Goal: Transaction & Acquisition: Purchase product/service

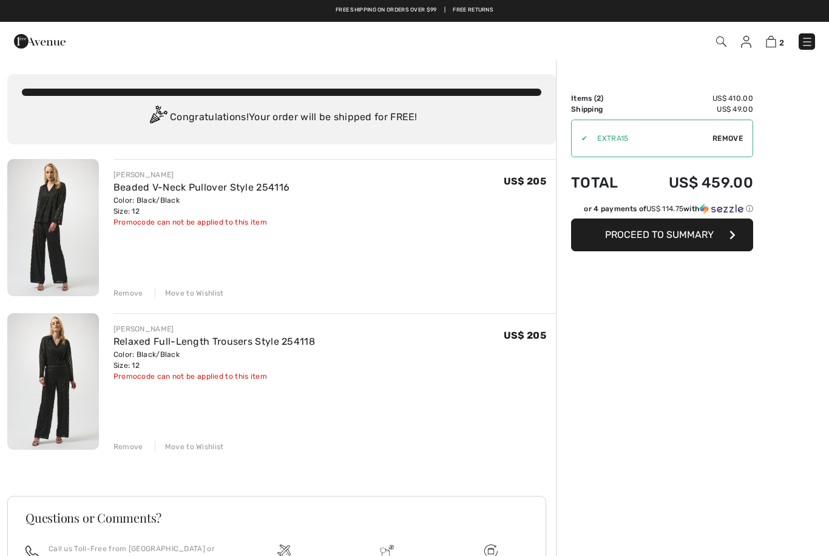
click at [719, 143] on span "Remove" at bounding box center [728, 138] width 30 height 11
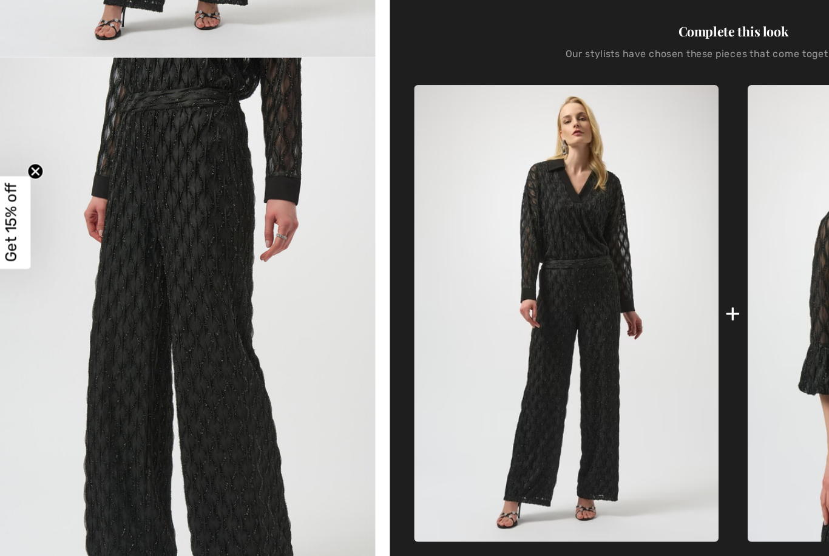
scroll to position [364, 0]
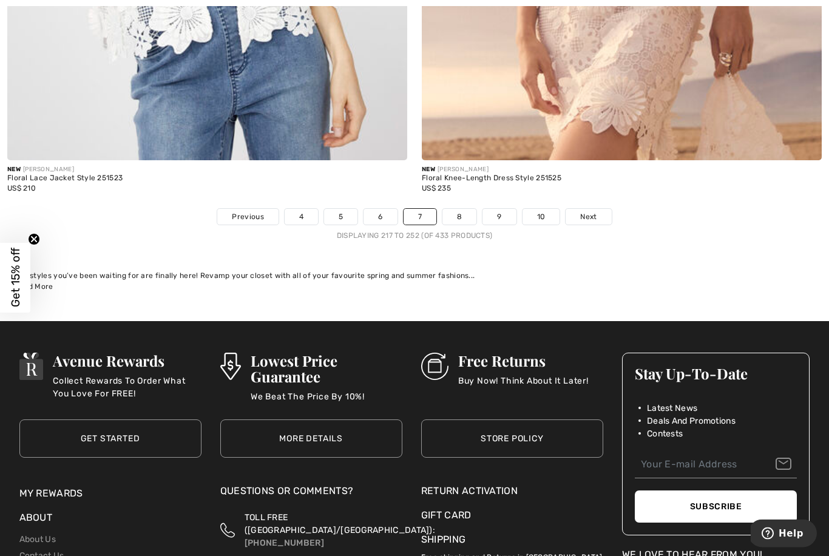
scroll to position [11976, 0]
click at [594, 211] on span "Next" at bounding box center [588, 216] width 16 height 11
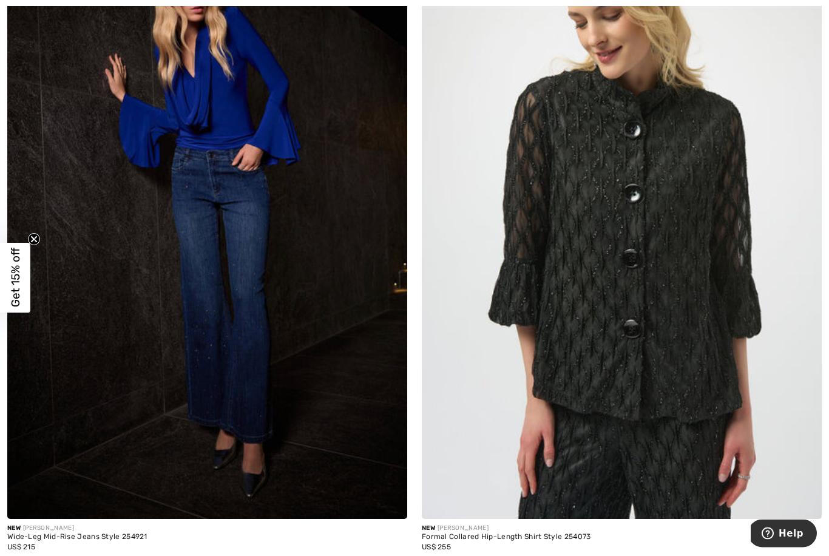
scroll to position [6923, 0]
click at [695, 176] on img at bounding box center [622, 219] width 400 height 600
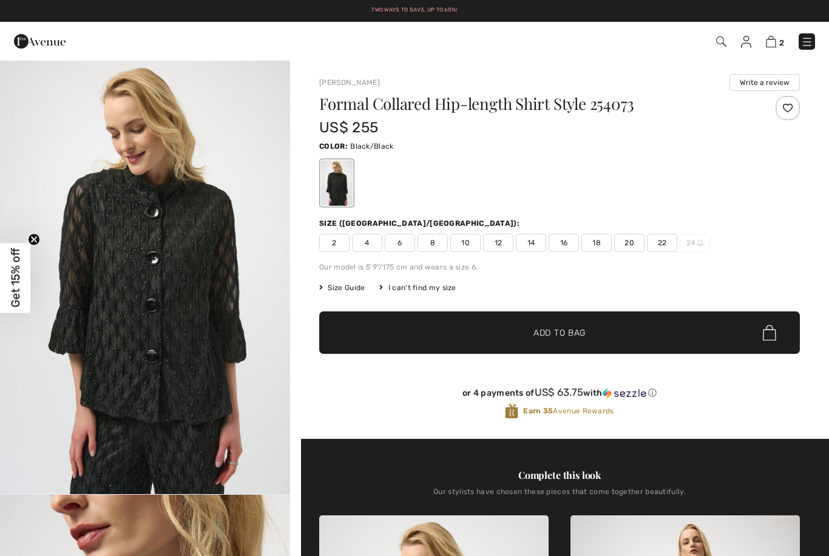
checkbox input "true"
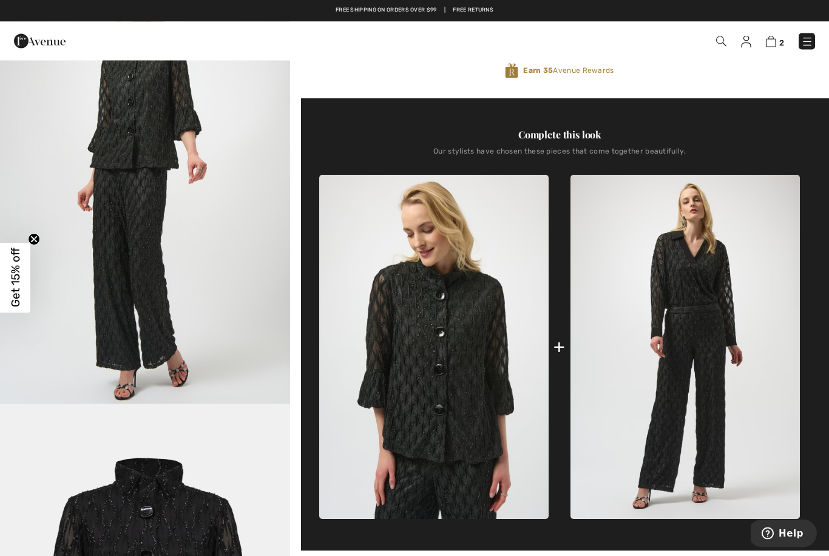
scroll to position [320, 0]
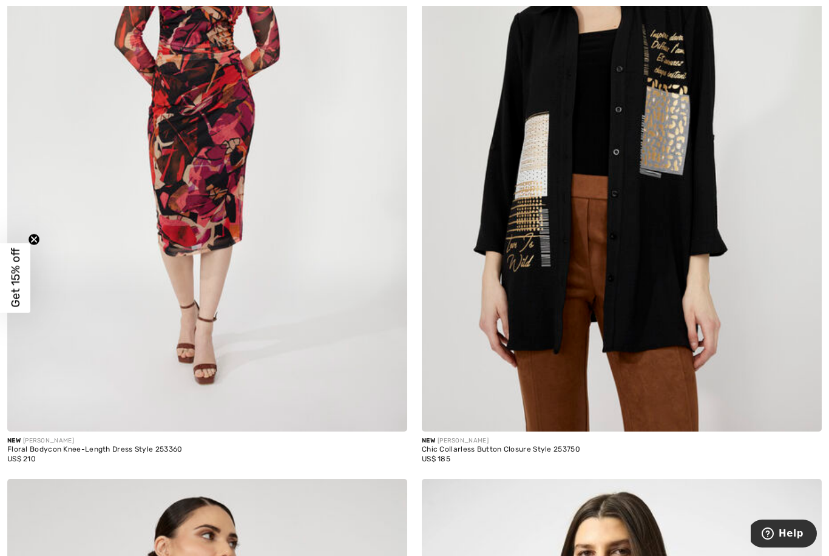
scroll to position [11065, 0]
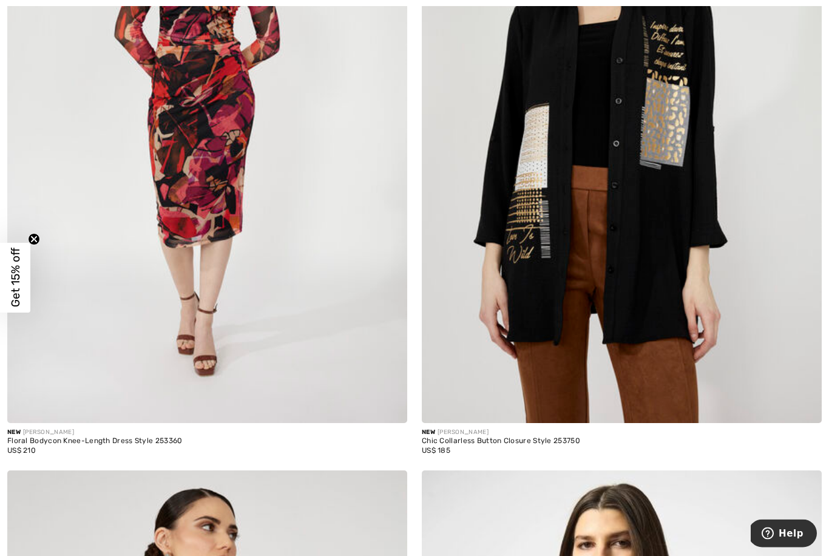
click at [641, 250] on img at bounding box center [622, 123] width 400 height 600
click at [665, 171] on img at bounding box center [622, 123] width 400 height 600
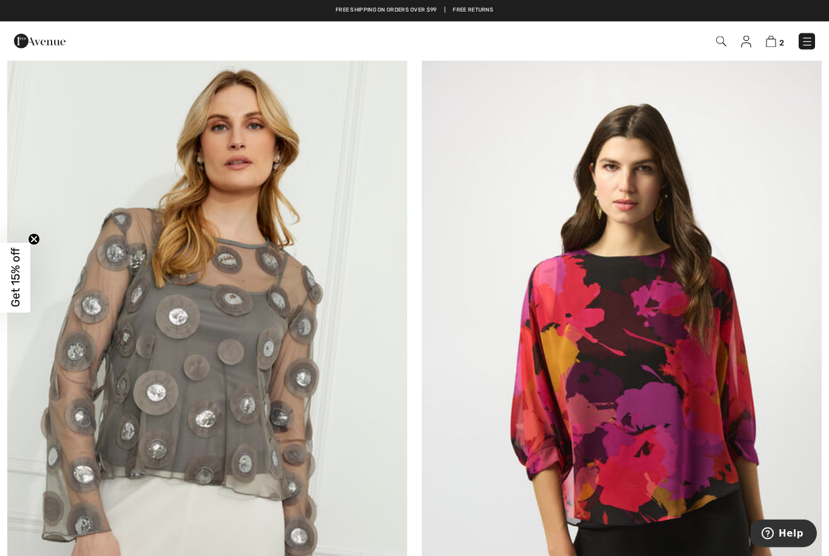
scroll to position [10147, 0]
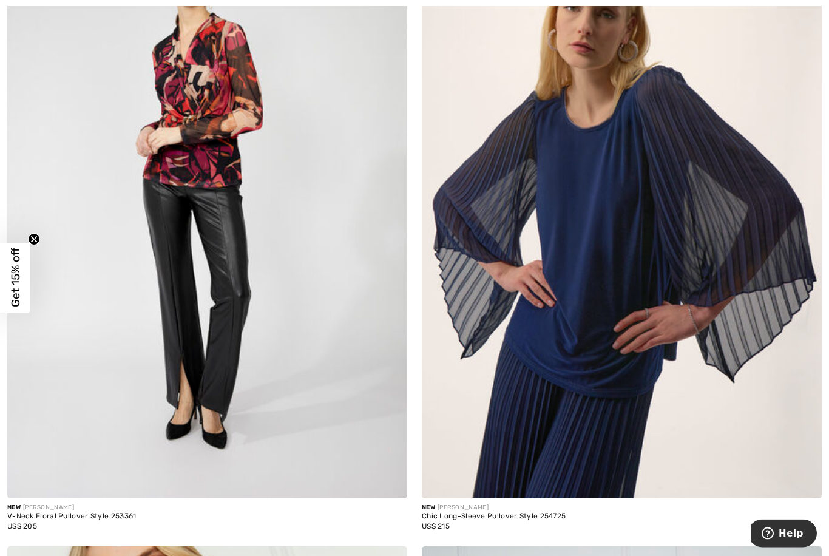
scroll to position [2929, 0]
click at [635, 284] on img at bounding box center [622, 199] width 400 height 600
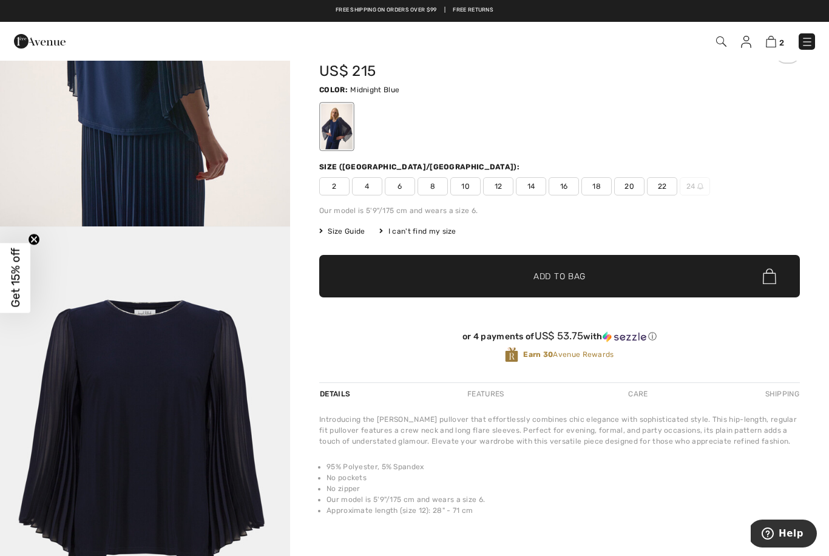
scroll to position [1603, 0]
click at [774, 46] on img at bounding box center [771, 42] width 10 height 12
click at [781, 39] on span "2" at bounding box center [782, 42] width 5 height 9
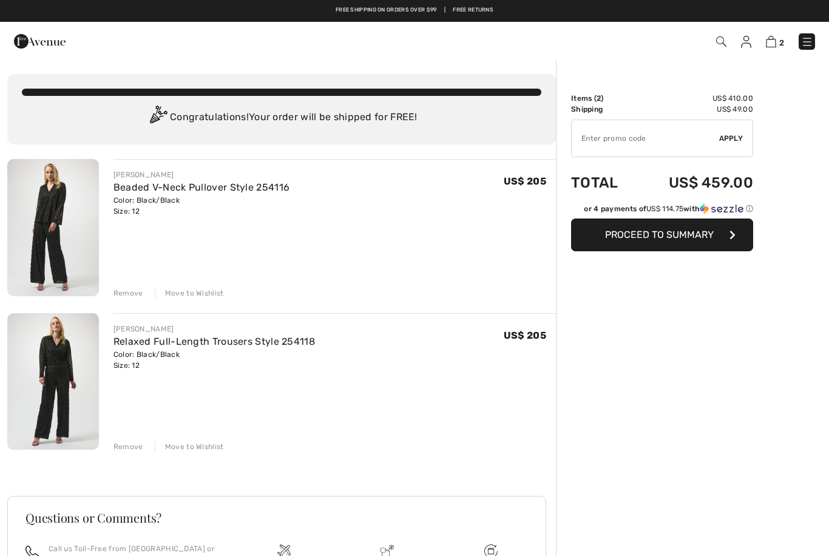
click at [49, 210] on img at bounding box center [53, 227] width 92 height 137
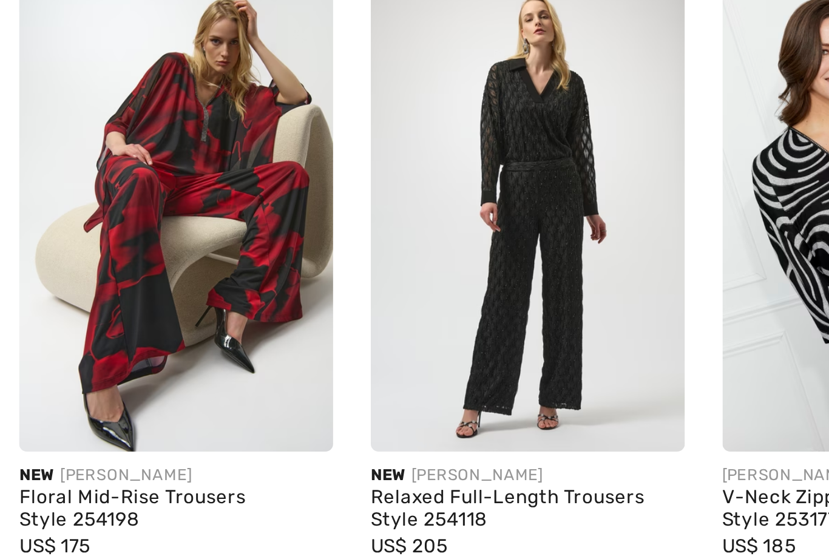
scroll to position [934, 0]
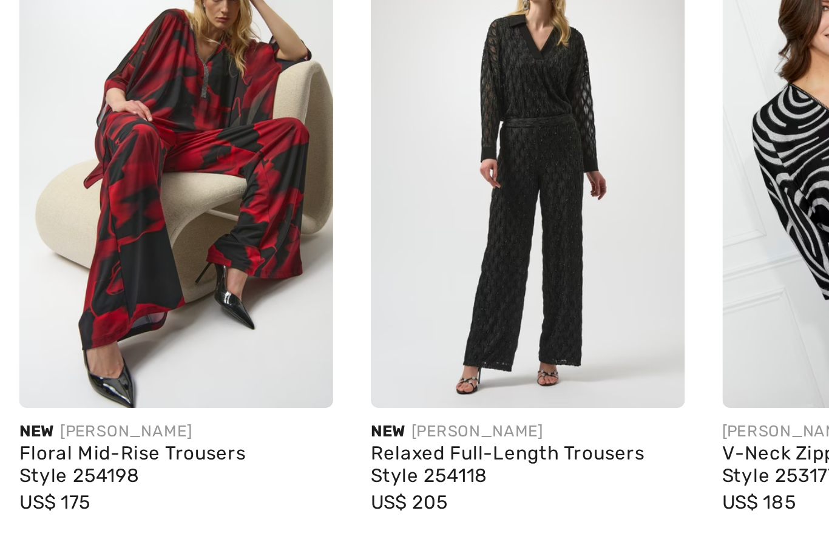
click at [415, 304] on img at bounding box center [475, 395] width 121 height 182
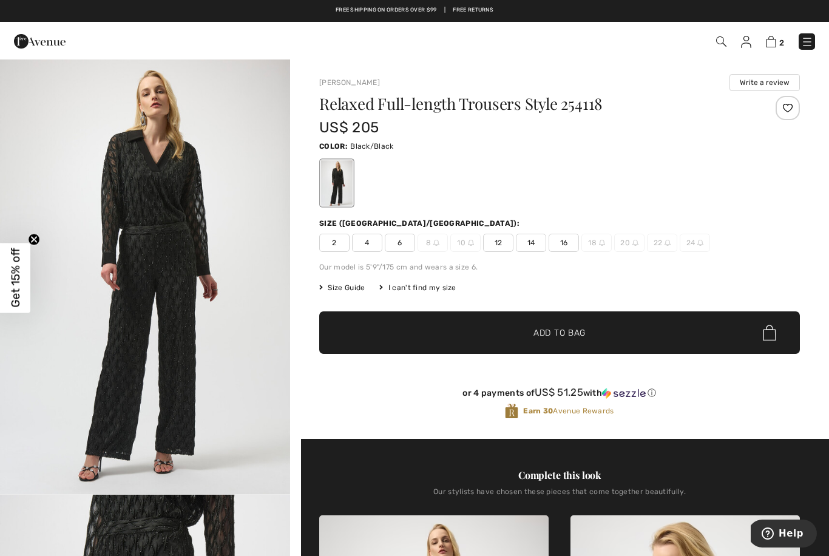
click at [254, 274] on img "1 / 4" at bounding box center [145, 276] width 290 height 435
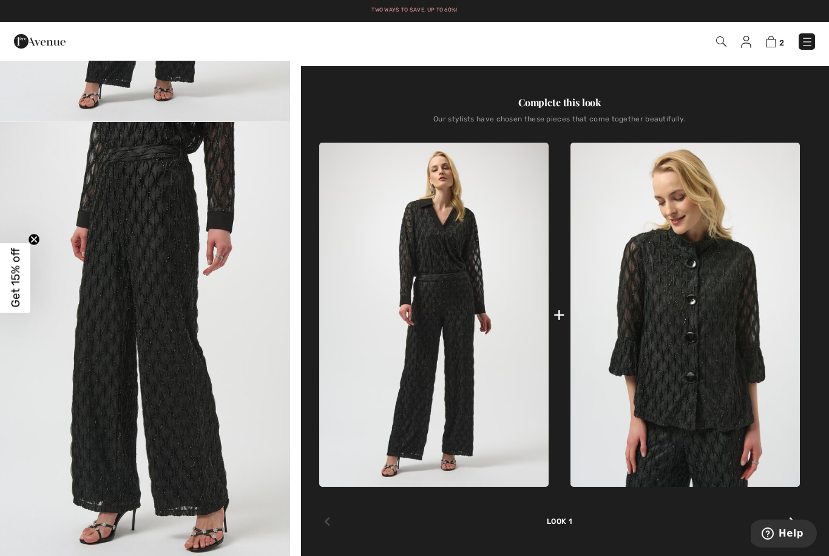
click at [171, 290] on img "2 / 4" at bounding box center [145, 339] width 290 height 435
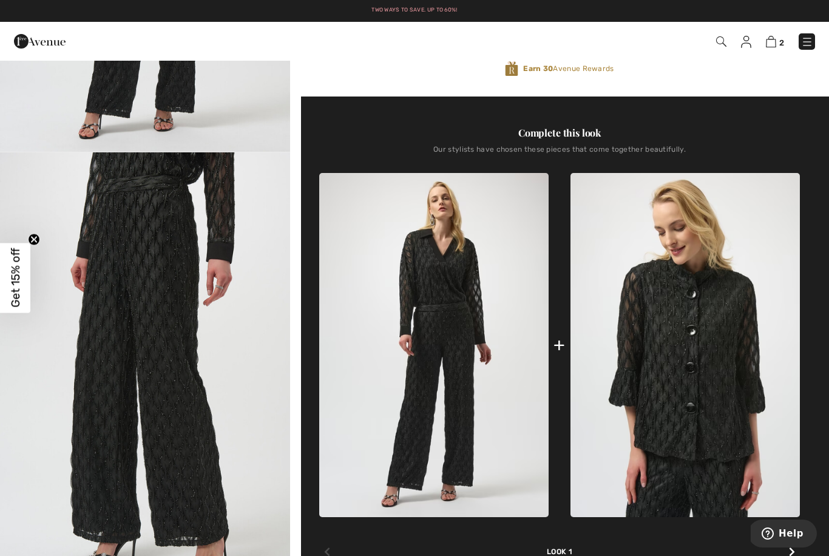
click at [168, 231] on img "2 / 4" at bounding box center [145, 369] width 290 height 435
click at [466, 246] on img at bounding box center [433, 345] width 229 height 344
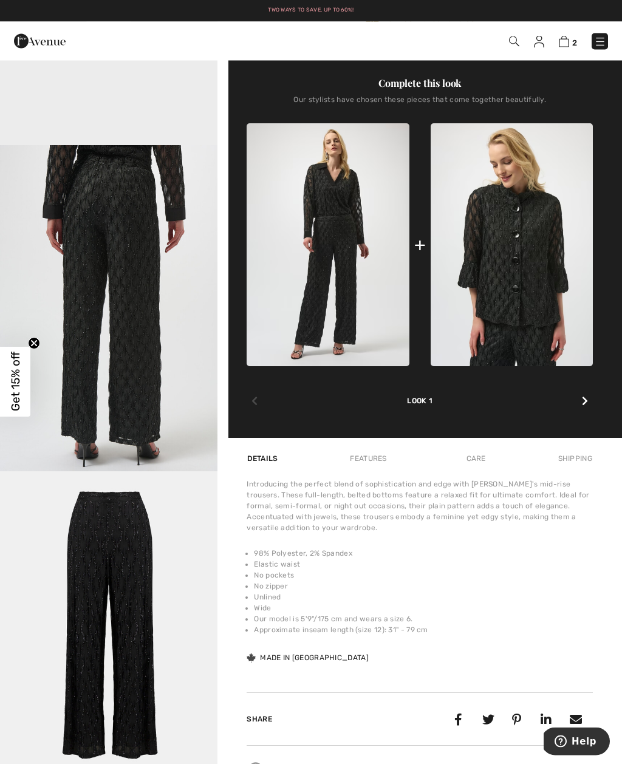
scroll to position [412, 0]
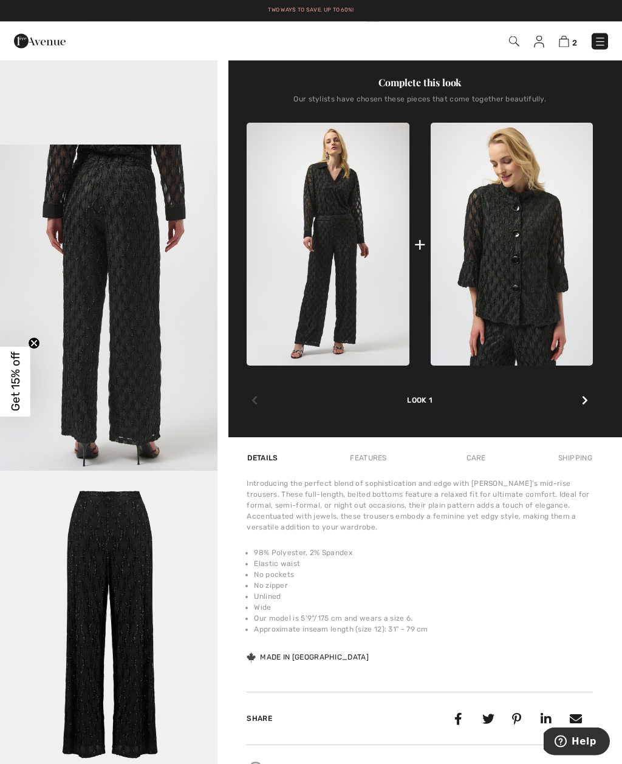
click at [117, 530] on img "4 / 4" at bounding box center [108, 634] width 217 height 326
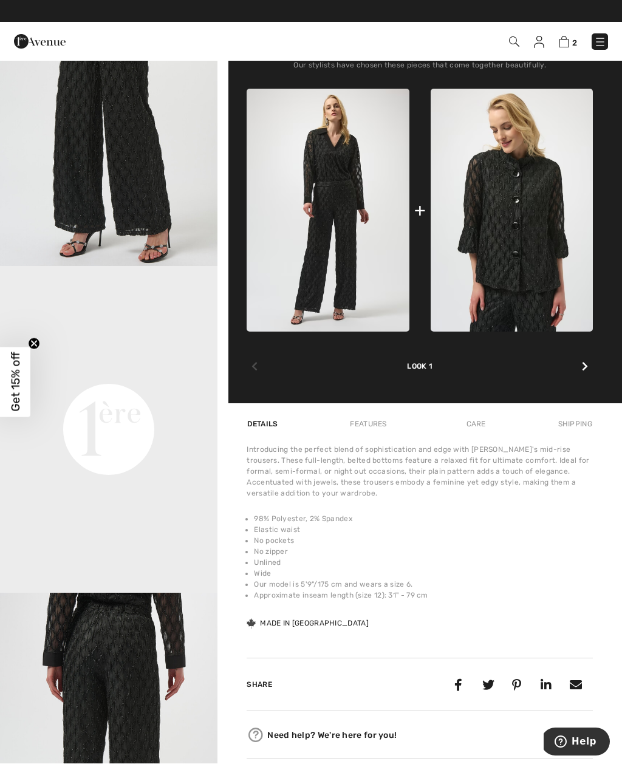
scroll to position [449, 0]
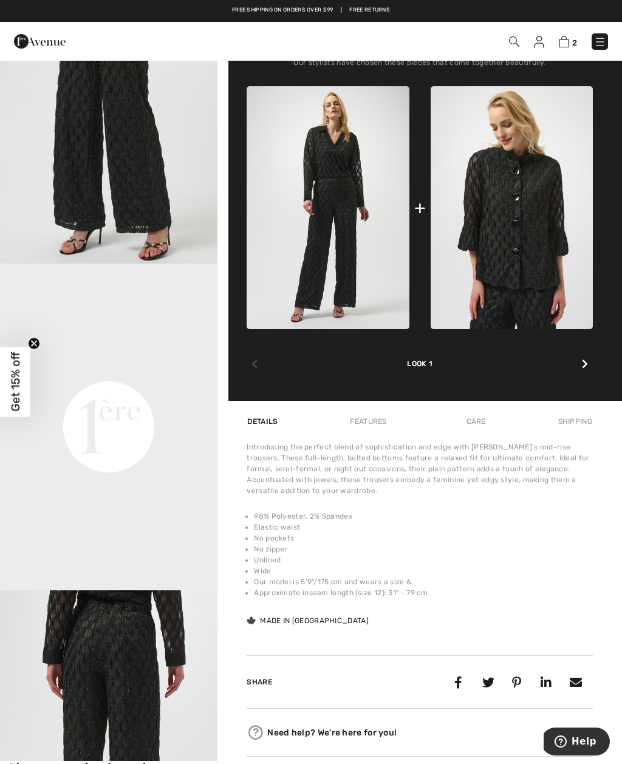
click at [372, 231] on img at bounding box center [327, 207] width 162 height 243
click at [511, 206] on img at bounding box center [511, 207] width 162 height 243
click at [106, 170] on img "2 / 4" at bounding box center [108, 100] width 217 height 326
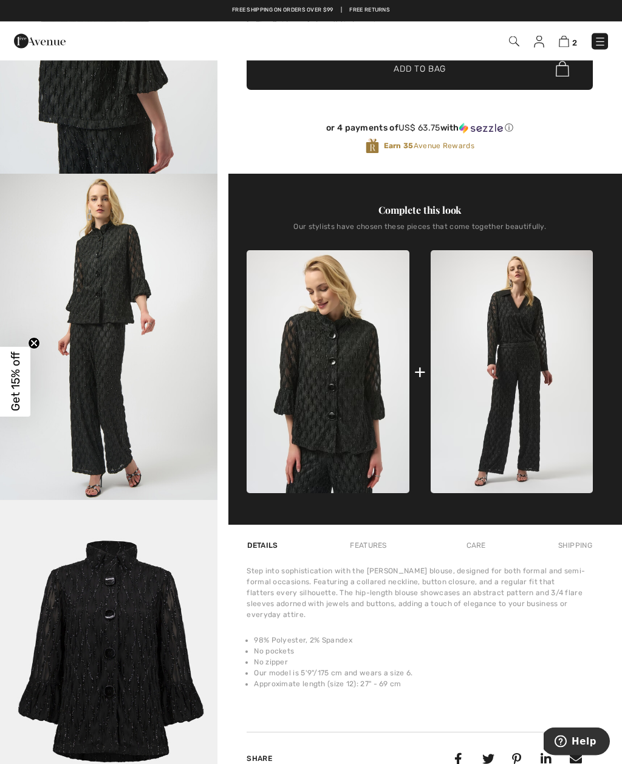
scroll to position [301, 0]
click at [518, 352] on img at bounding box center [511, 371] width 162 height 243
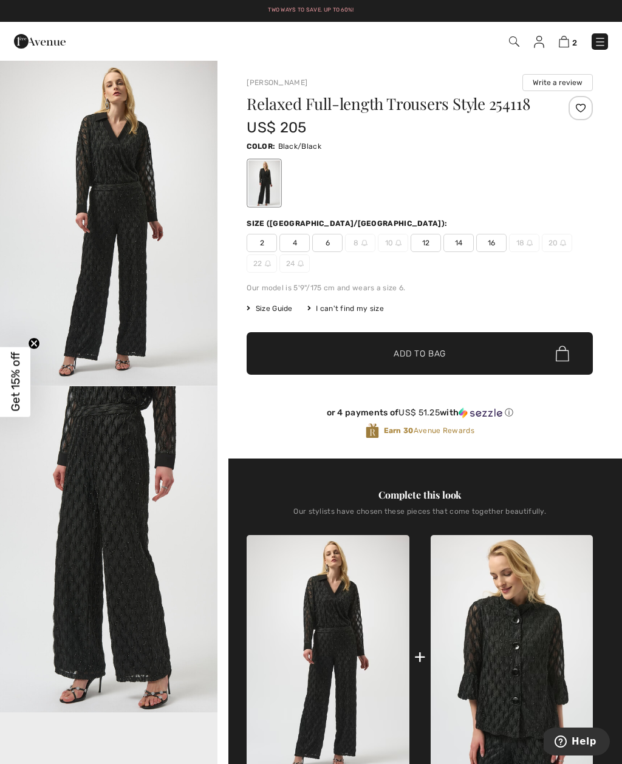
click at [108, 208] on img "1 / 4" at bounding box center [108, 222] width 217 height 326
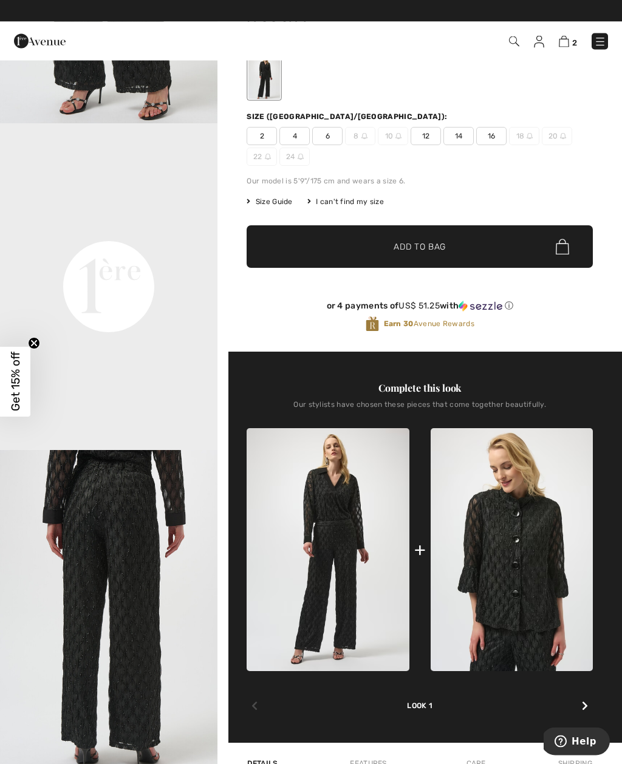
scroll to position [107, 0]
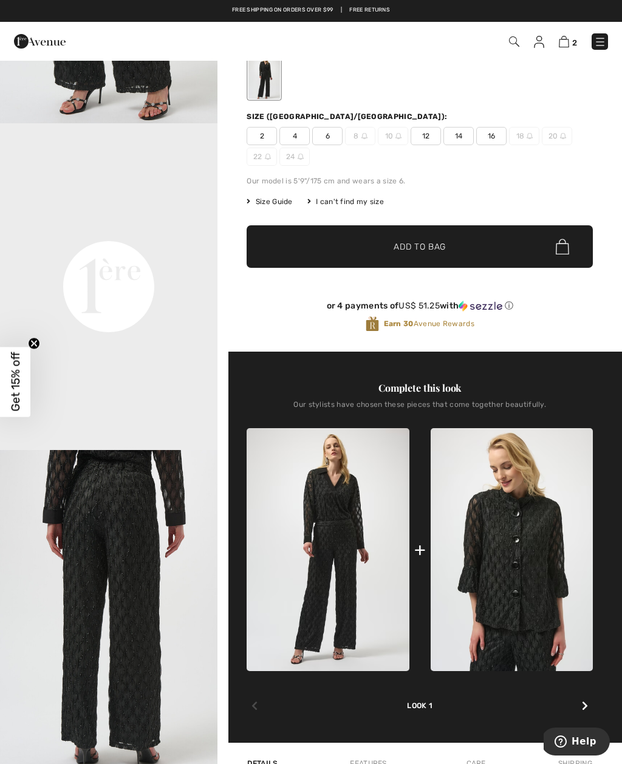
click at [325, 502] on img at bounding box center [327, 549] width 162 height 243
click at [335, 473] on img at bounding box center [327, 549] width 162 height 243
click at [341, 488] on img at bounding box center [327, 549] width 162 height 243
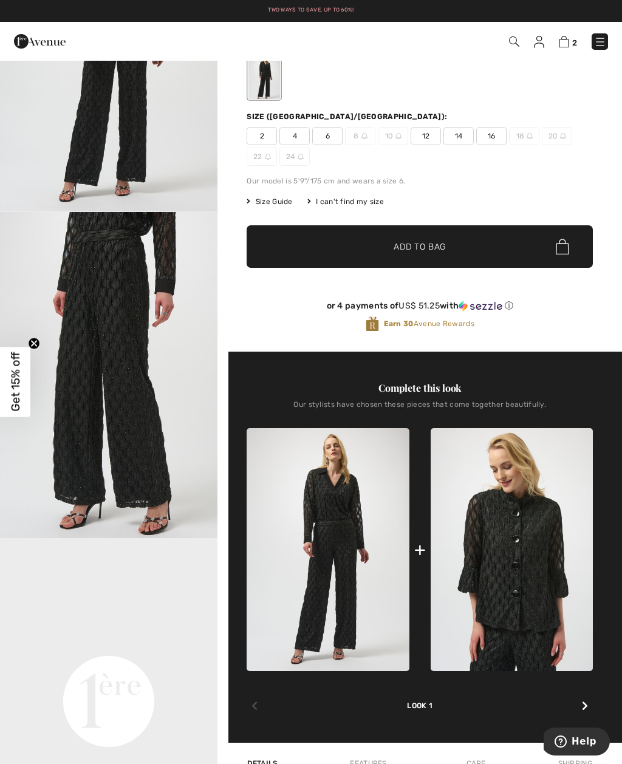
scroll to position [0, 0]
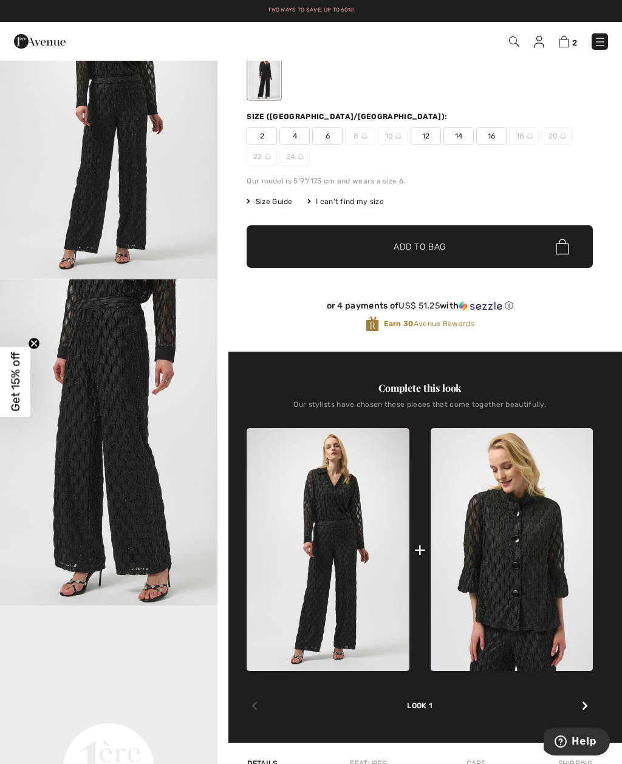
click at [592, 710] on div at bounding box center [585, 706] width 16 height 24
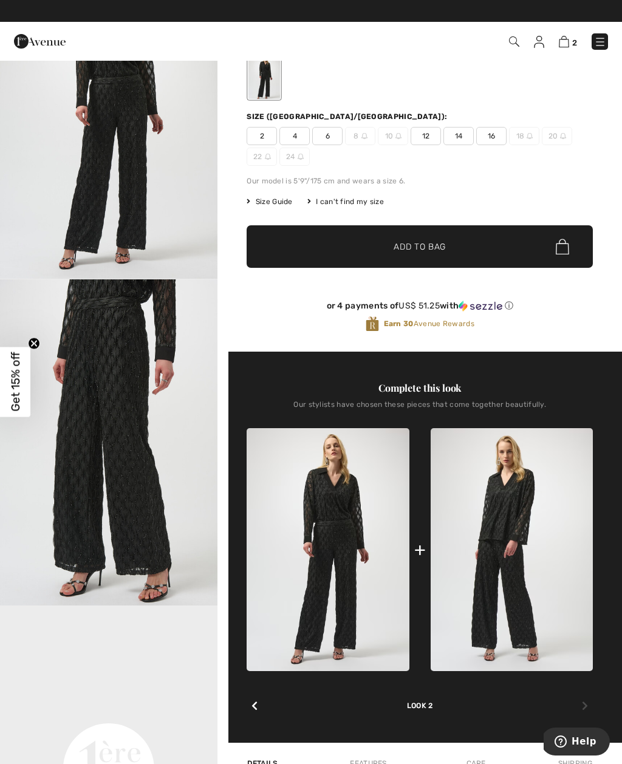
click at [514, 501] on img at bounding box center [511, 549] width 162 height 243
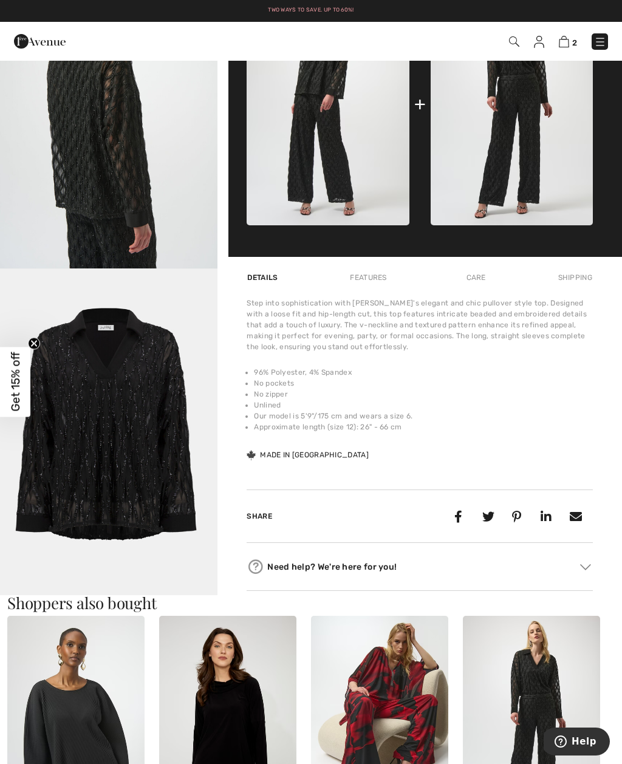
scroll to position [935, 0]
click at [121, 430] on img "5 / 5" at bounding box center [108, 432] width 217 height 327
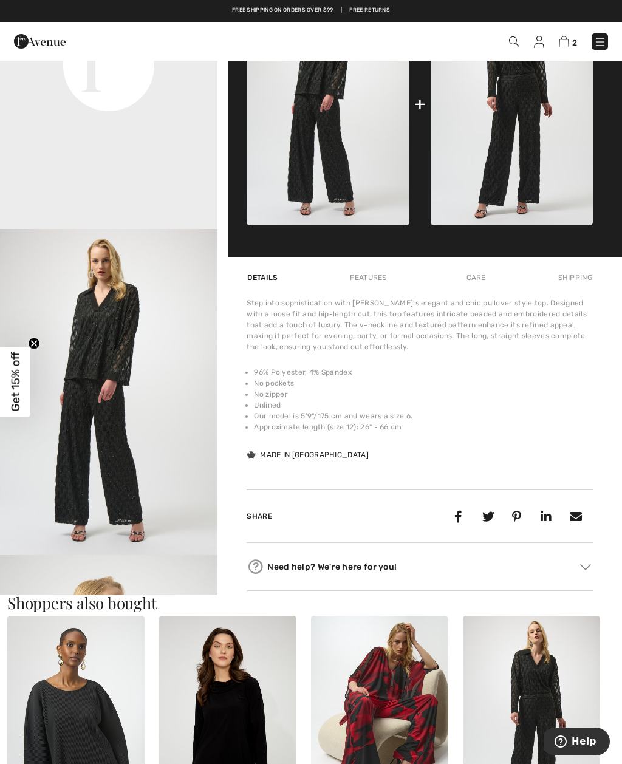
scroll to position [260, 0]
click at [103, 390] on img "3 / 5" at bounding box center [108, 389] width 217 height 326
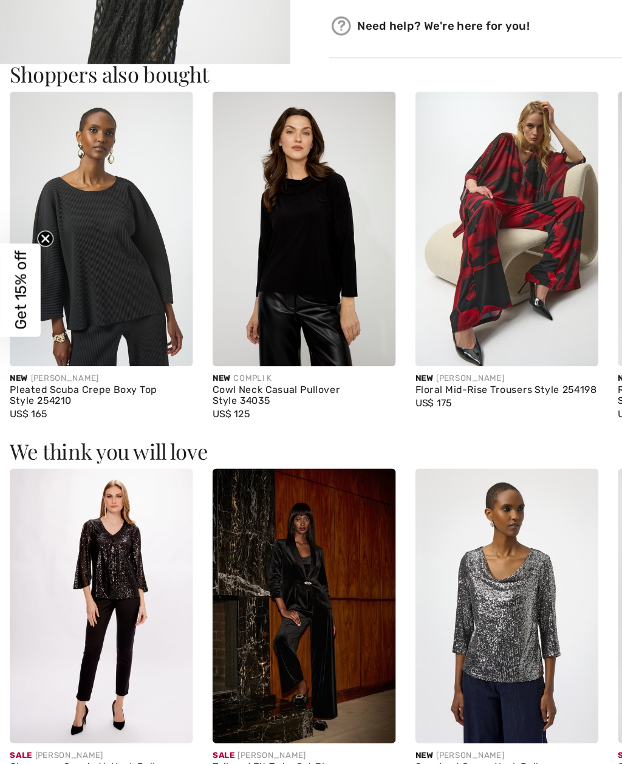
scroll to position [968, 0]
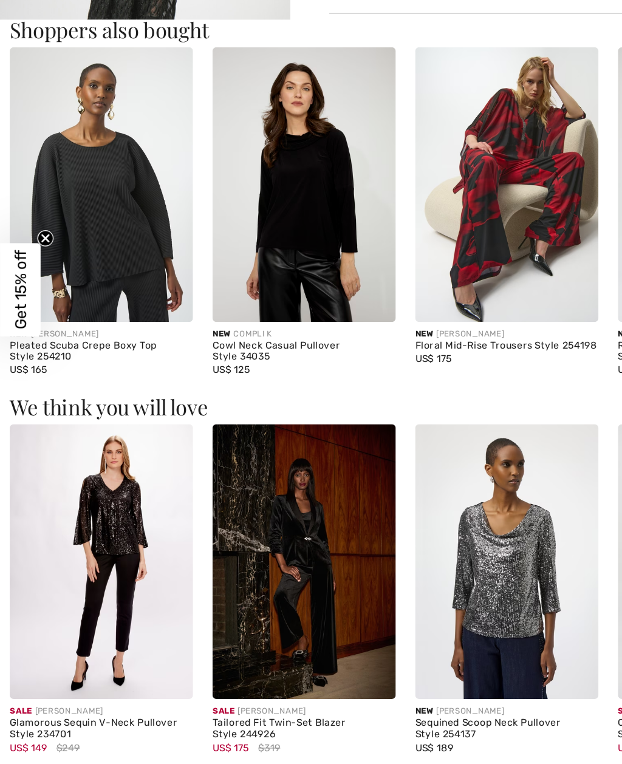
click at [225, 200] on img at bounding box center [227, 303] width 137 height 206
click at [230, 200] on img at bounding box center [227, 303] width 137 height 206
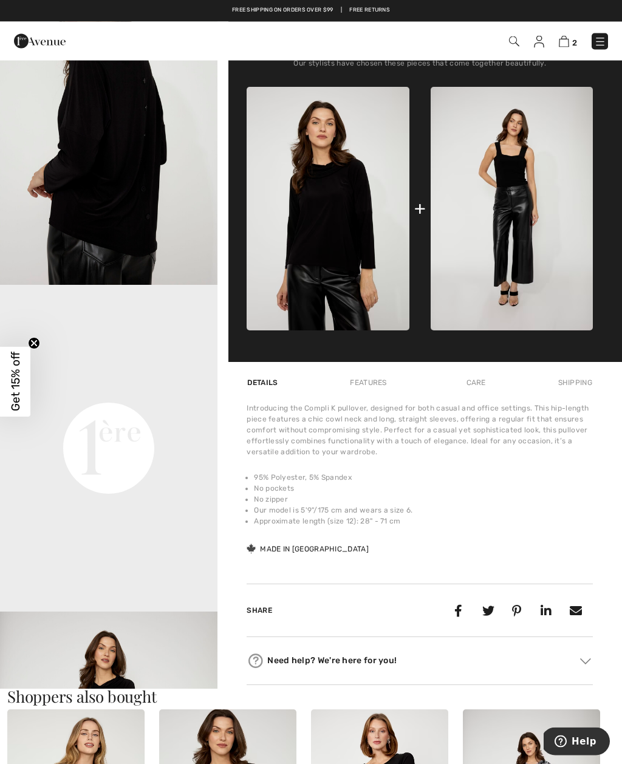
scroll to position [430, 0]
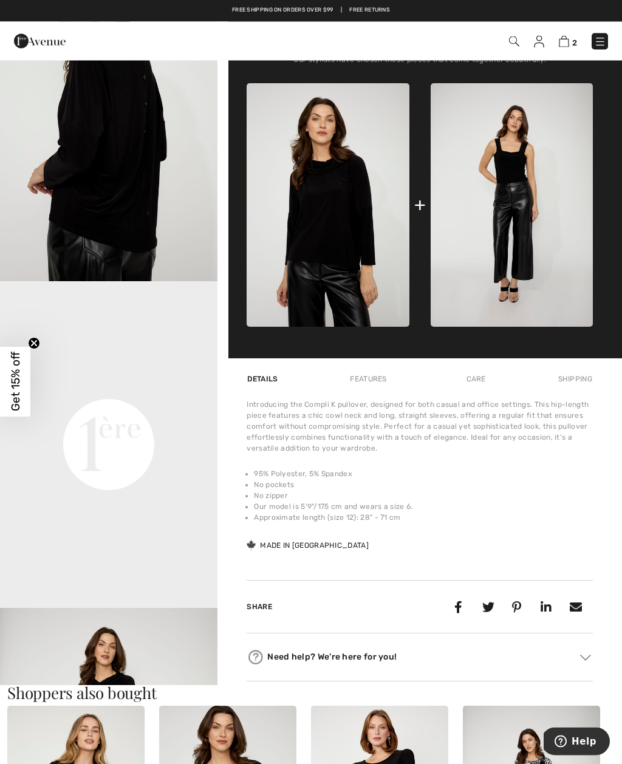
click at [126, 390] on video "Your browser does not support the video tag." at bounding box center [108, 336] width 217 height 109
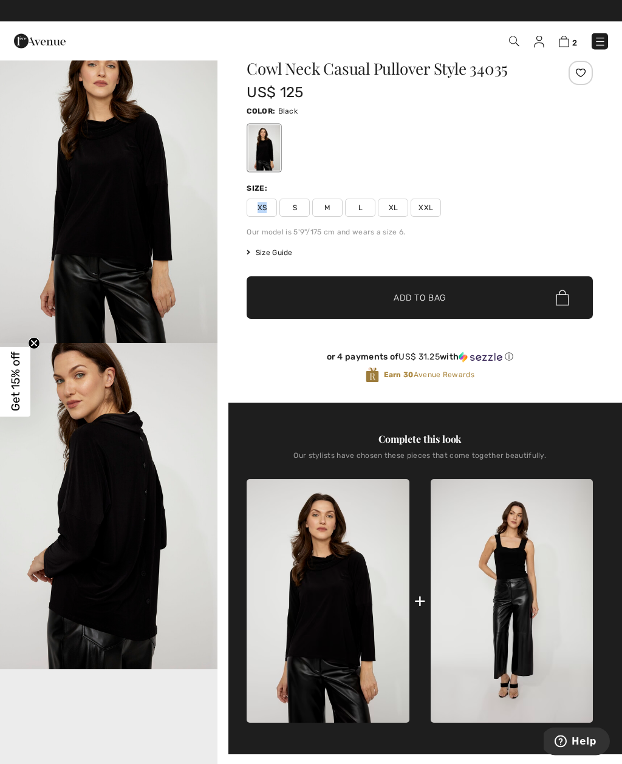
scroll to position [0, 0]
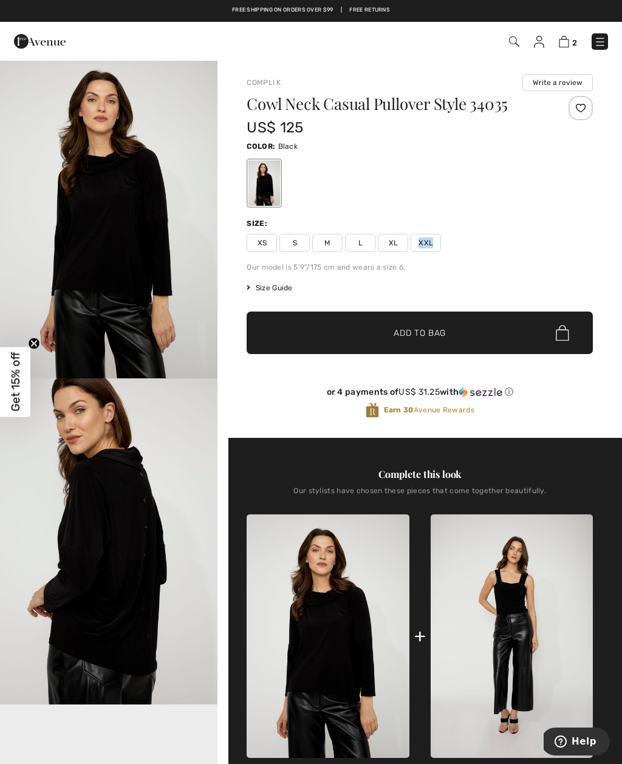
click at [531, 120] on div "US$ 125" at bounding box center [390, 128] width 288 height 22
click at [271, 286] on span "Size Guide" at bounding box center [269, 287] width 46 height 11
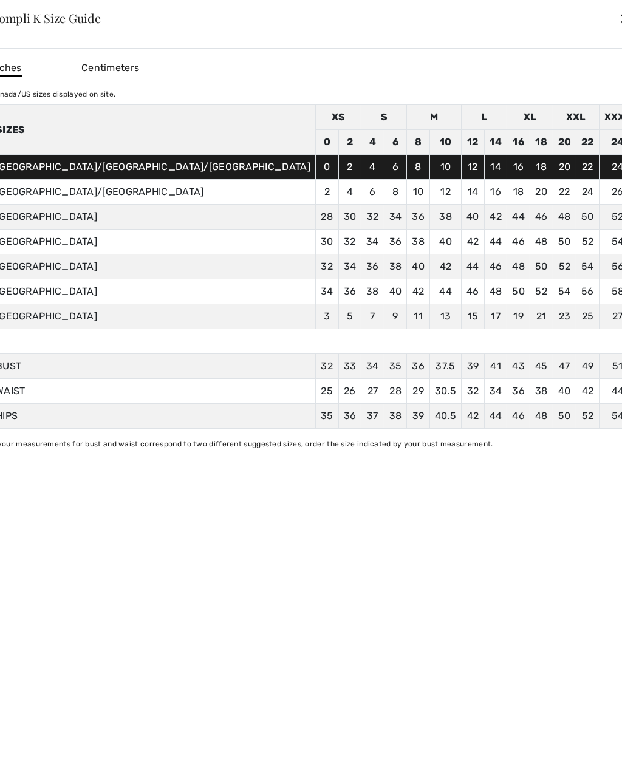
click at [619, 22] on div "✕" at bounding box center [625, 17] width 13 height 25
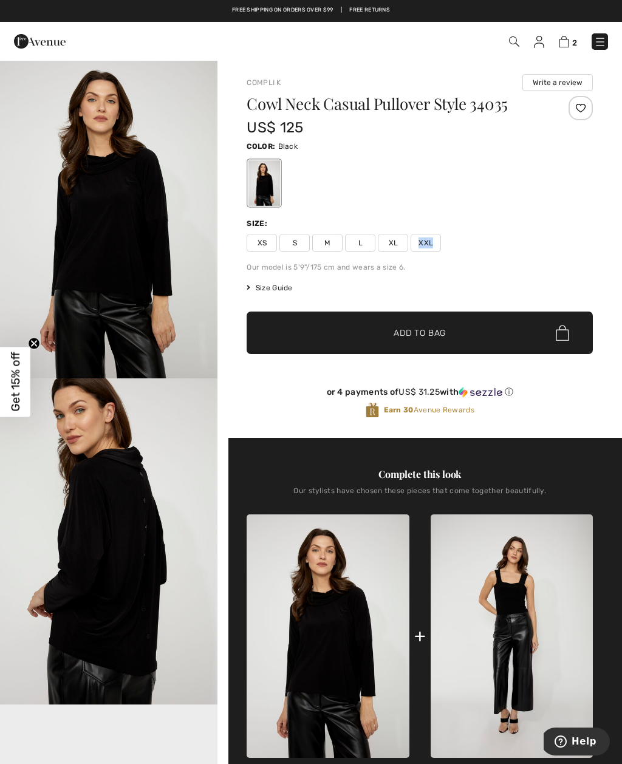
click at [360, 237] on span "L" at bounding box center [360, 243] width 30 height 18
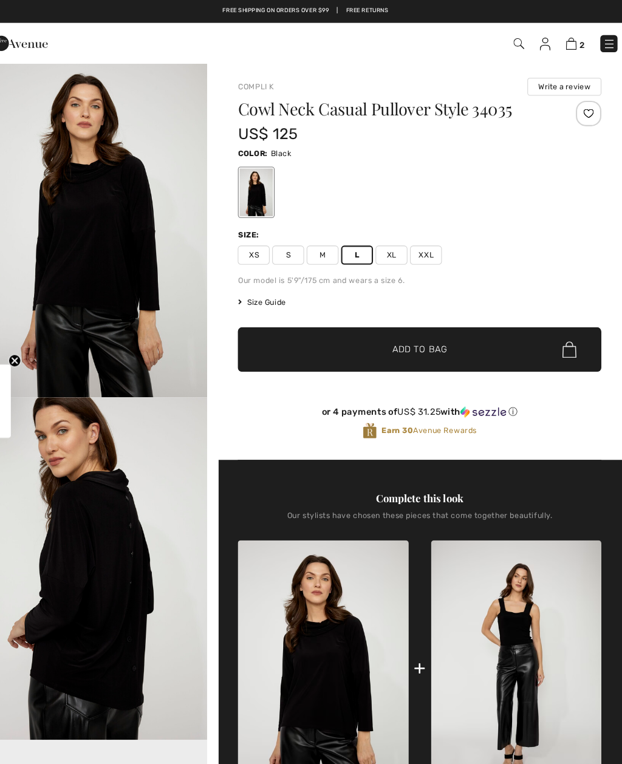
click at [253, 283] on span "Size Guide" at bounding box center [269, 287] width 46 height 11
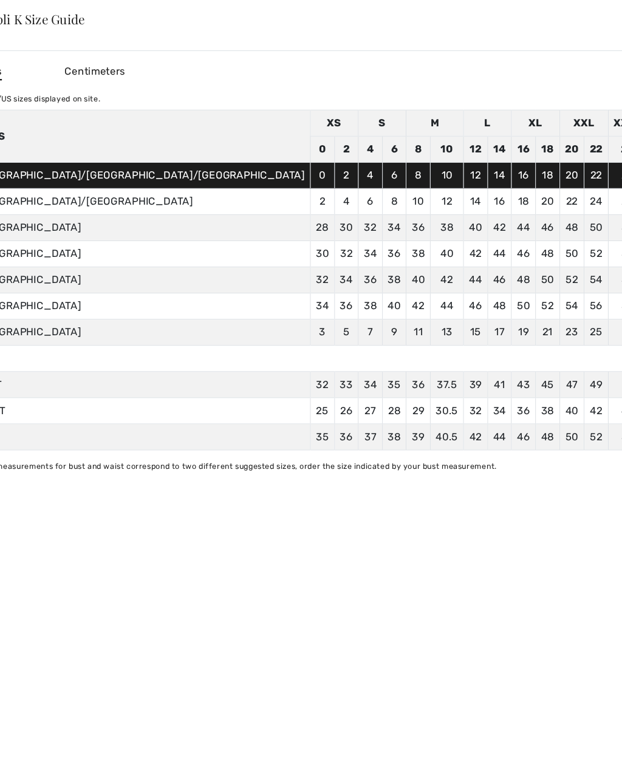
click at [619, 17] on div "✕" at bounding box center [625, 17] width 13 height 25
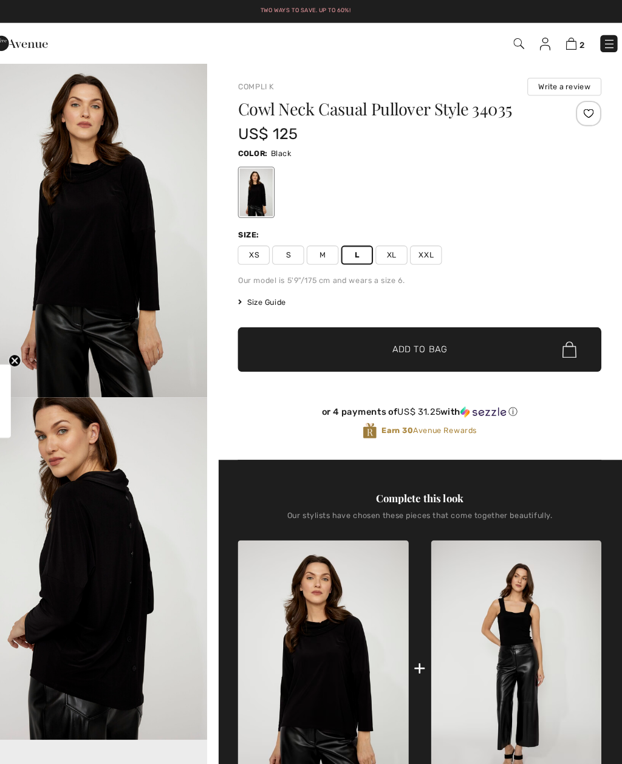
click at [382, 321] on span "✔ Added to Bag Add to Bag" at bounding box center [419, 332] width 346 height 42
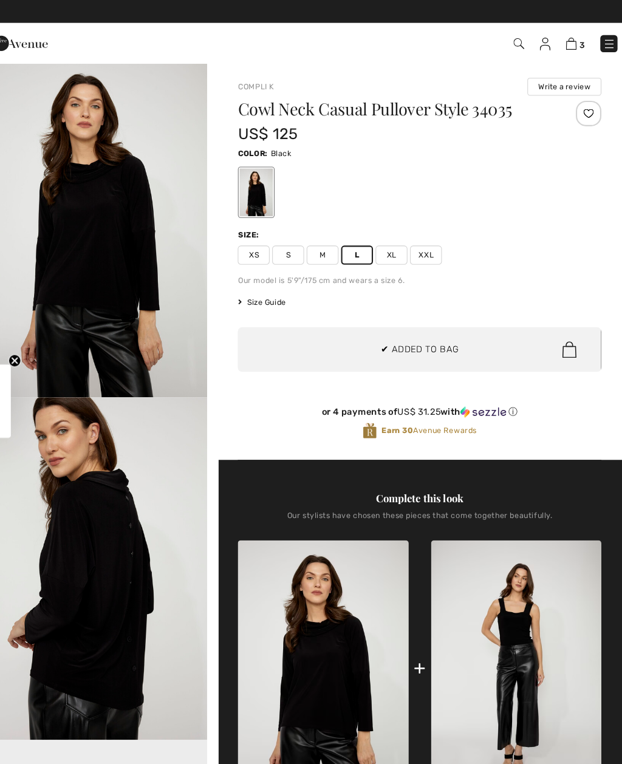
click at [491, 636] on img at bounding box center [511, 635] width 162 height 243
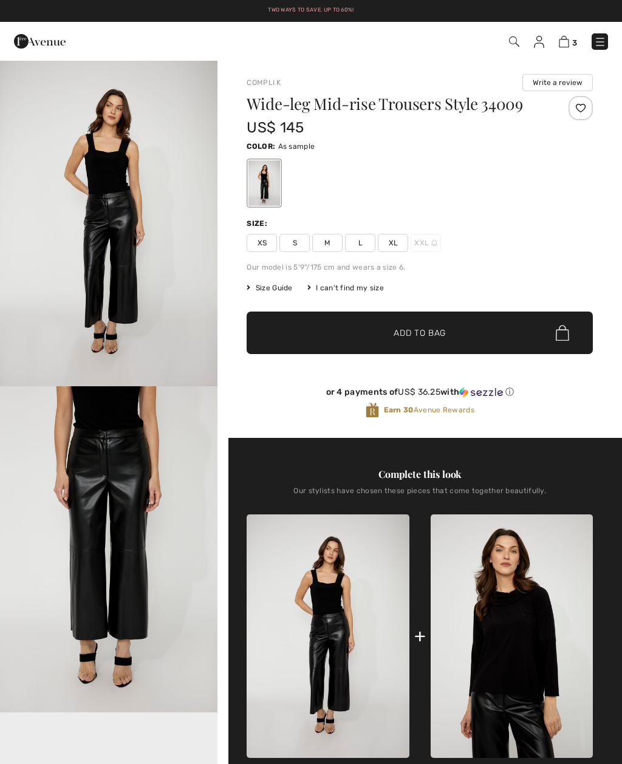
checkbox input "true"
click at [268, 290] on span "Size Guide" at bounding box center [269, 287] width 46 height 11
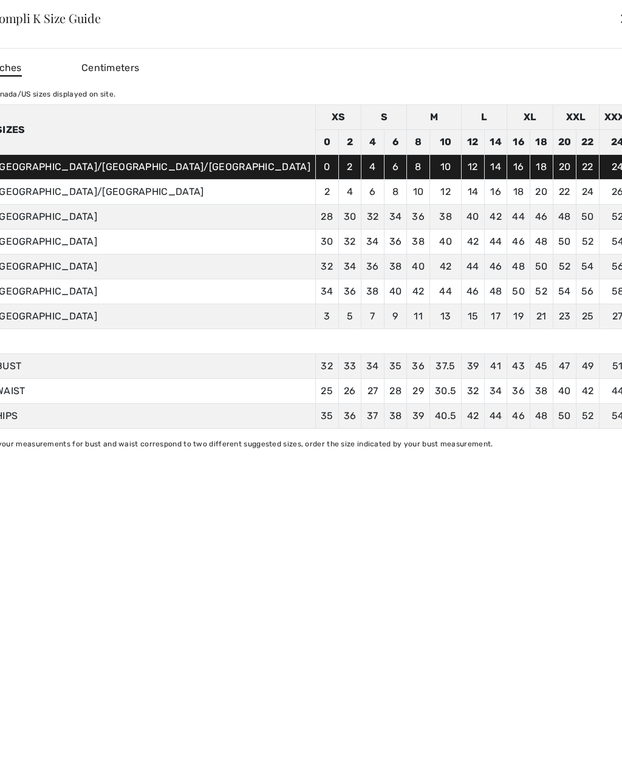
click at [509, 22] on div "Compli K Size Guide ✕" at bounding box center [311, 18] width 670 height 61
click at [619, 22] on div "✕" at bounding box center [625, 17] width 13 height 25
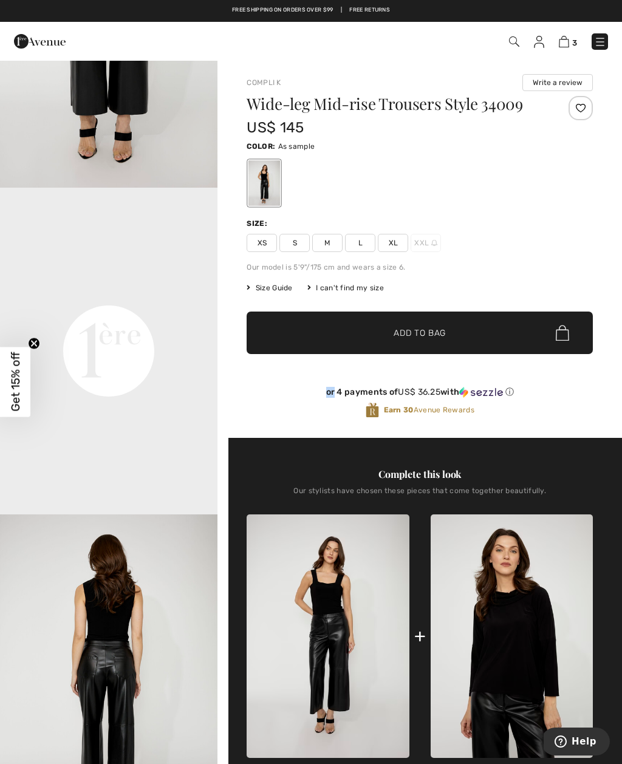
click at [531, 233] on div "Size: XS S M L XL XXL" at bounding box center [419, 235] width 346 height 34
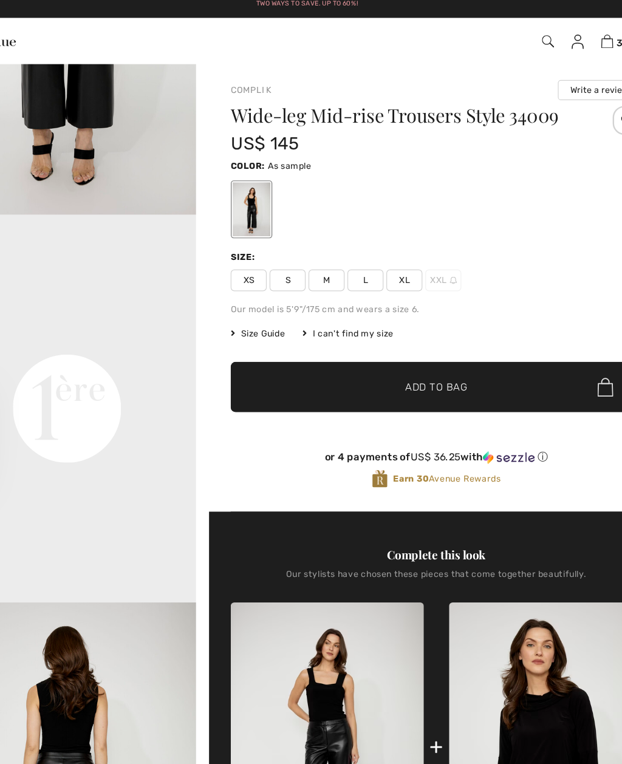
click at [345, 234] on span "L" at bounding box center [360, 243] width 30 height 18
click at [393, 327] on span "Add to Bag" at bounding box center [419, 333] width 52 height 13
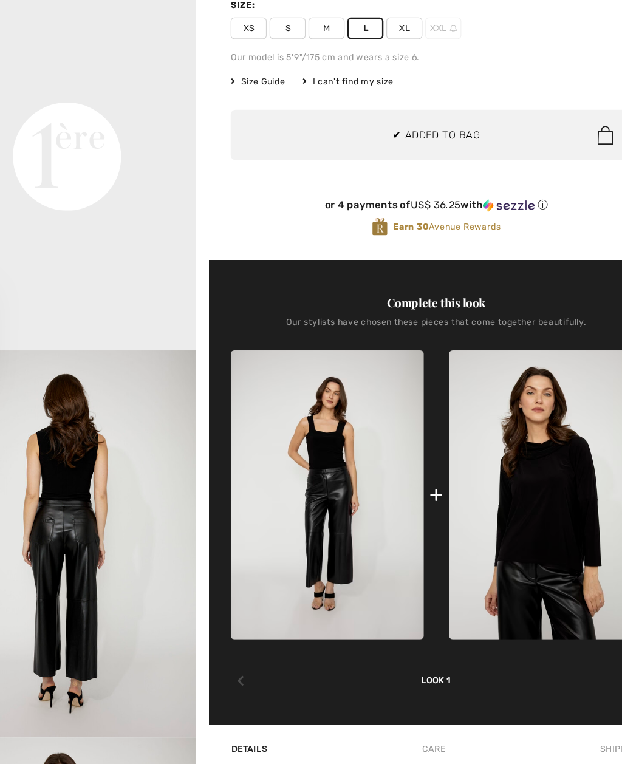
scroll to position [192, 0]
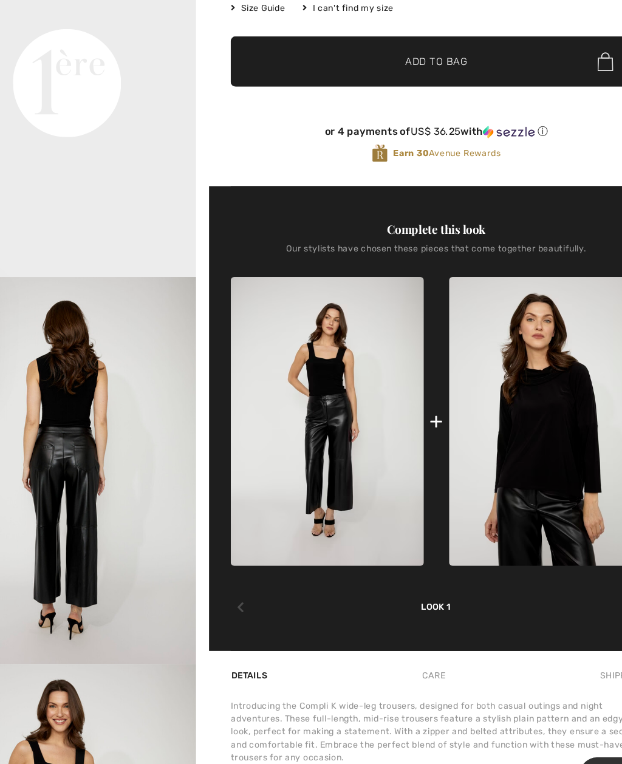
click at [455, 362] on img at bounding box center [511, 443] width 162 height 243
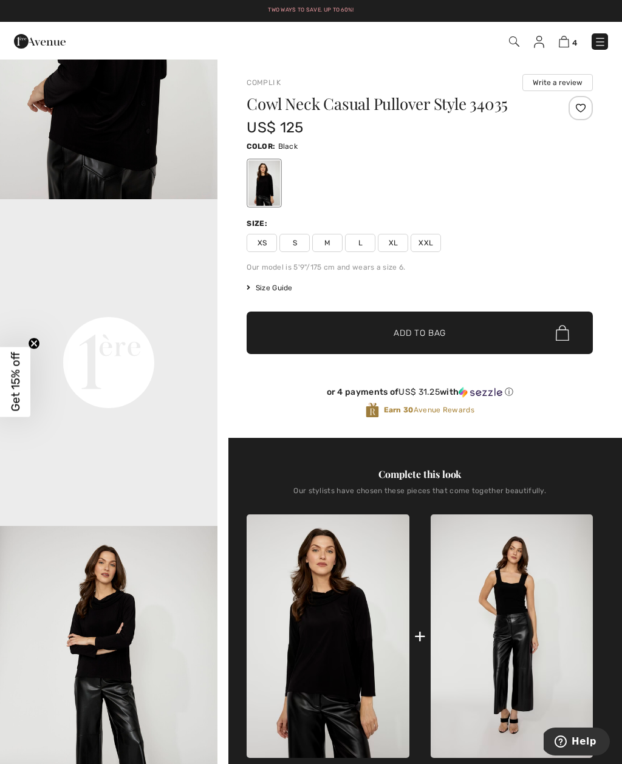
scroll to position [514, 0]
click at [560, 43] on img at bounding box center [564, 42] width 10 height 12
click at [562, 42] on img at bounding box center [564, 42] width 10 height 12
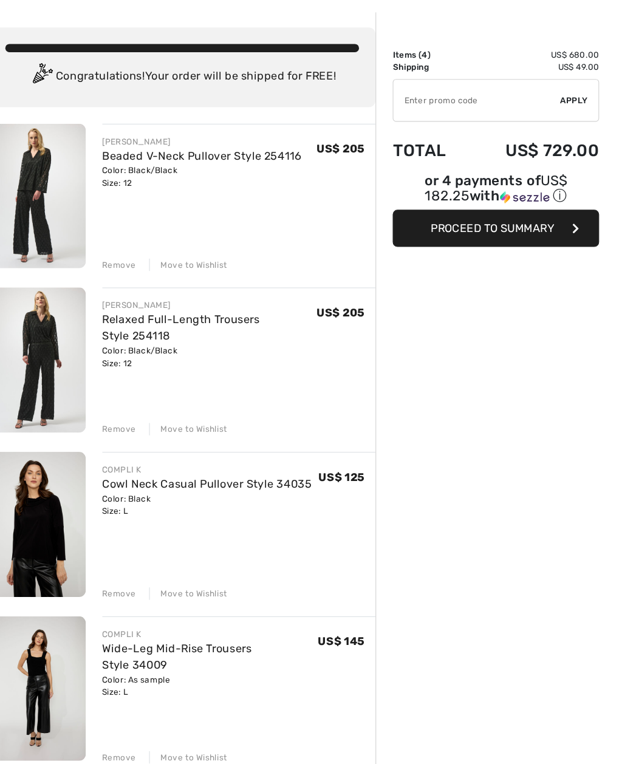
scroll to position [7, 0]
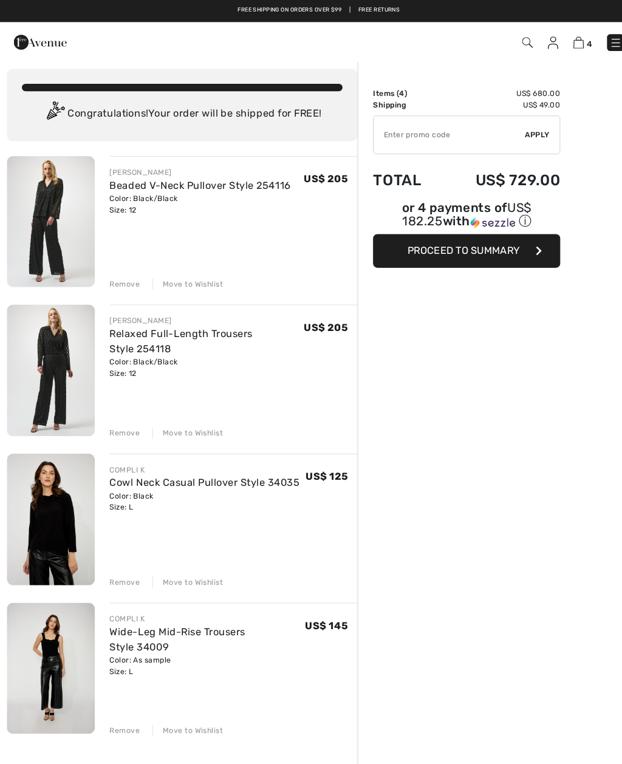
click at [125, 452] on div "COMPLI K" at bounding box center [199, 457] width 185 height 11
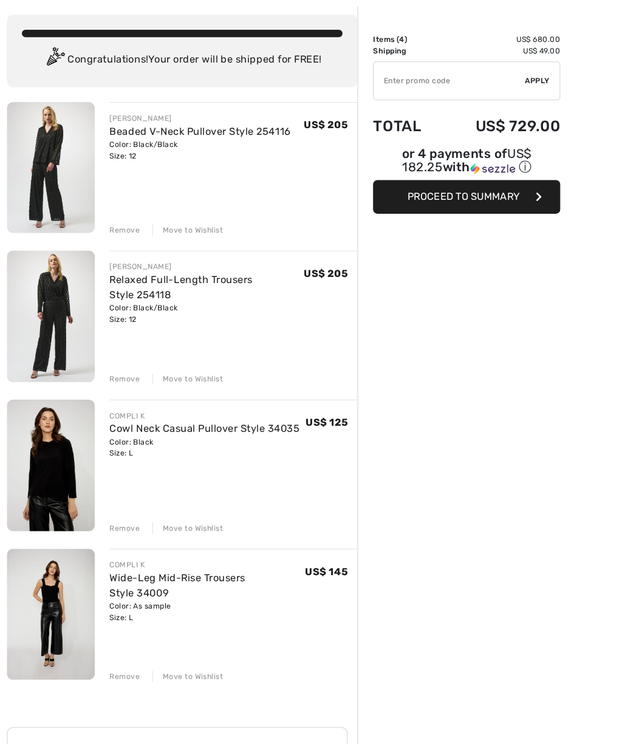
scroll to position [80, 0]
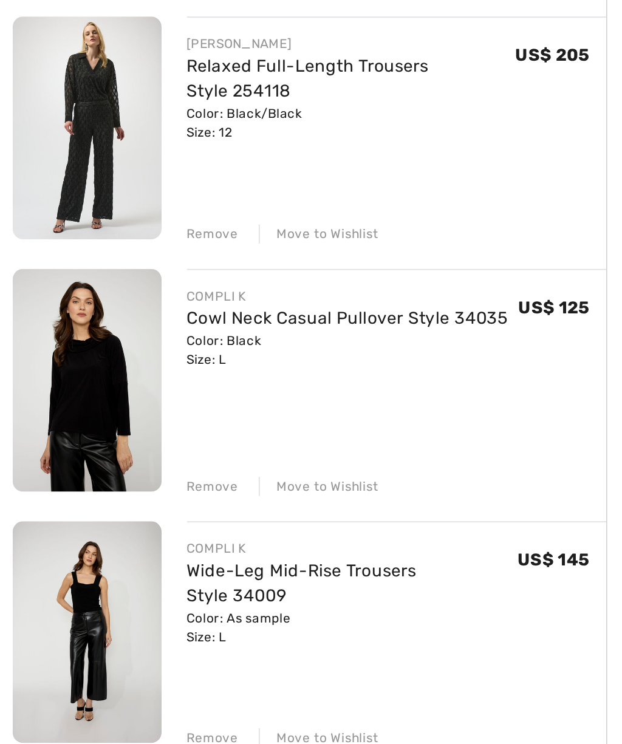
click at [207, 391] on link "Cowl Neck Casual Pullover Style 34035" at bounding box center [199, 397] width 185 height 12
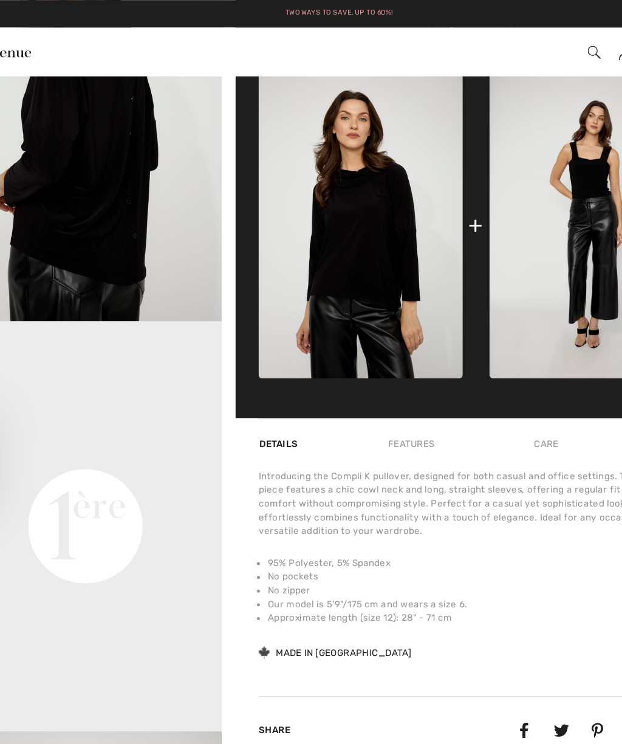
scroll to position [456, 0]
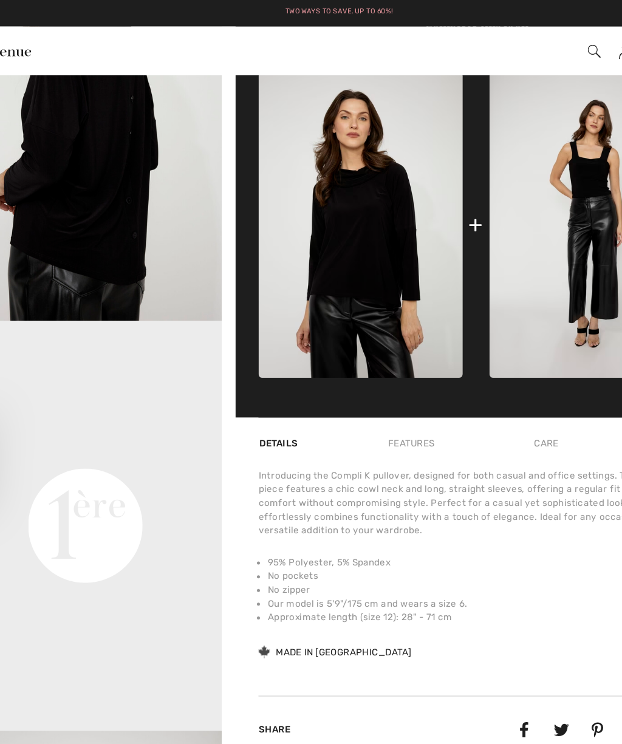
click at [464, 166] on img at bounding box center [511, 179] width 162 height 243
click at [467, 136] on img at bounding box center [511, 179] width 162 height 243
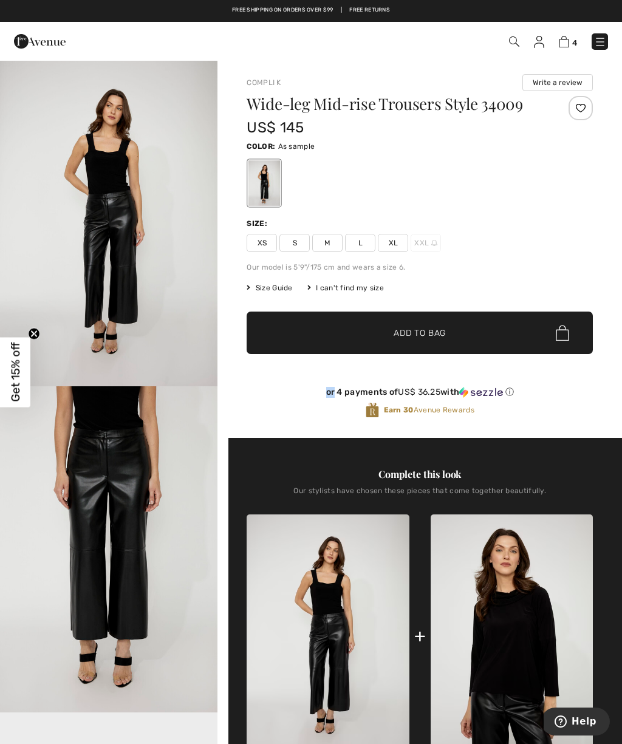
click at [119, 248] on img "1 / 4" at bounding box center [108, 222] width 217 height 327
click at [562, 47] on img at bounding box center [564, 42] width 10 height 12
click at [563, 46] on img at bounding box center [564, 42] width 10 height 12
click at [565, 45] on img at bounding box center [564, 42] width 10 height 12
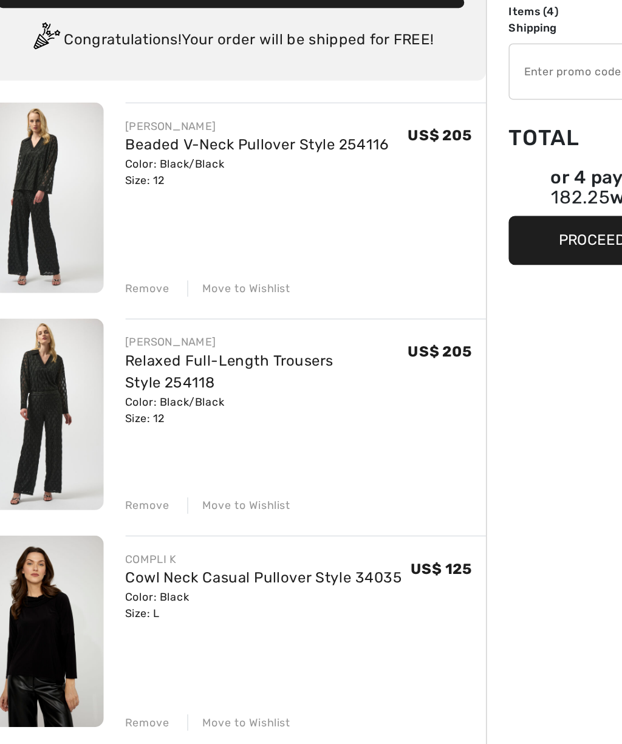
click at [160, 423] on div "Move to Wishlist" at bounding box center [183, 428] width 69 height 11
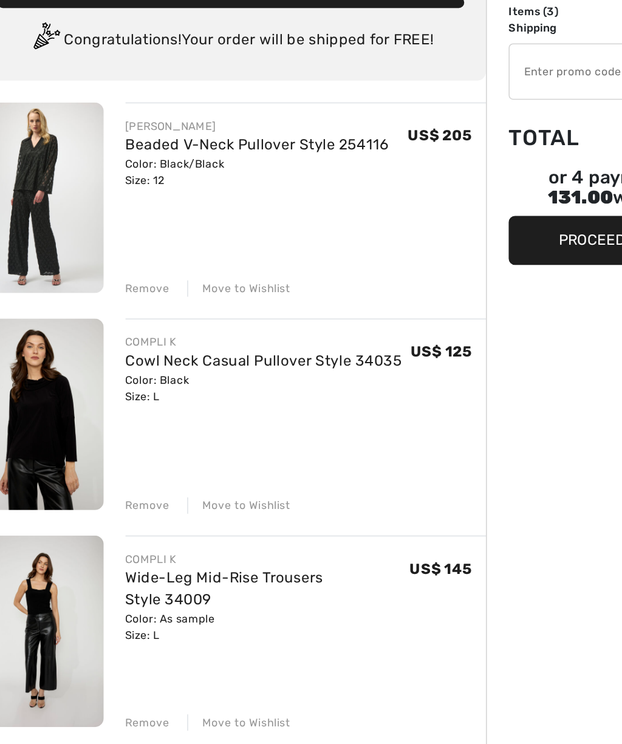
click at [155, 278] on div "Move to Wishlist" at bounding box center [183, 283] width 69 height 11
